Goal: Find specific page/section: Find specific page/section

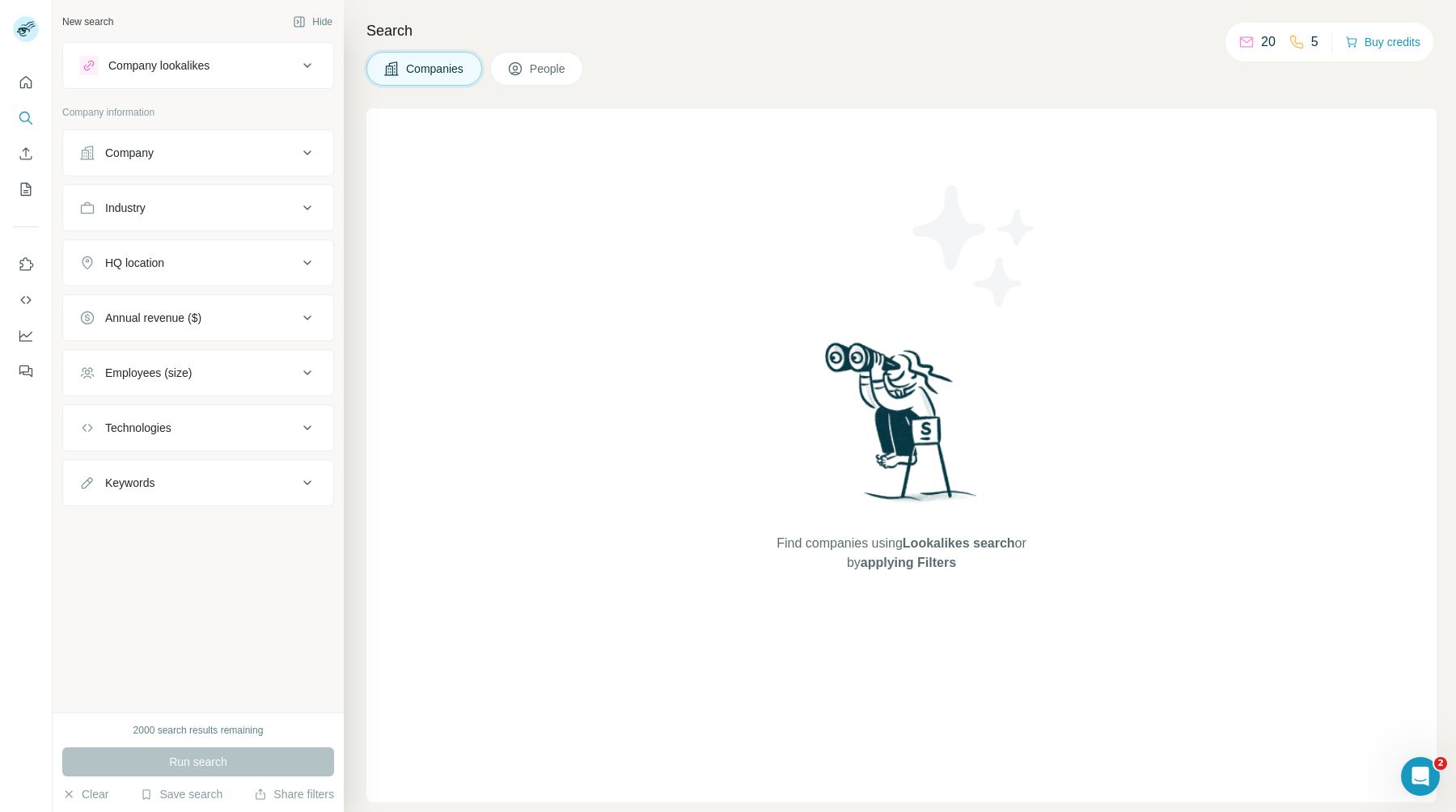
click at [940, 193] on img at bounding box center [974, 245] width 145 height 145
click at [961, 71] on div "Companies People" at bounding box center [901, 69] width 1070 height 34
click at [519, 343] on div "Find companies using Lookalikes search or by applying Filters" at bounding box center [901, 455] width 1070 height 694
click at [929, 96] on div "Search Companies People Find companies using Lookalikes search or by applying F…" at bounding box center [899, 406] width 1112 height 812
